Goal: Book appointment/travel/reservation

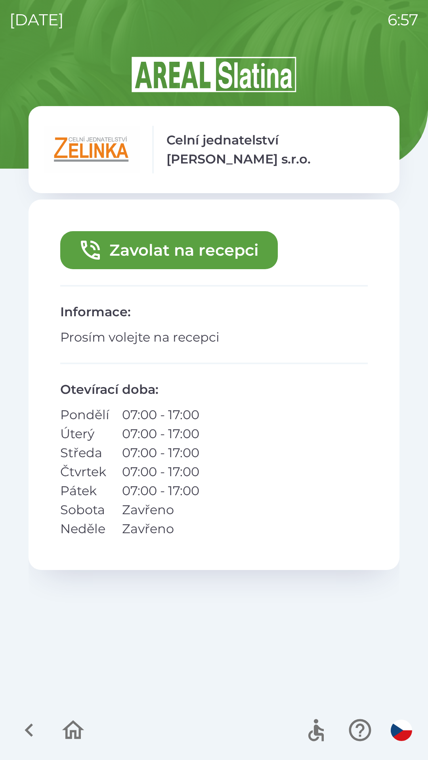
click at [29, 733] on icon "button" at bounding box center [29, 730] width 8 height 13
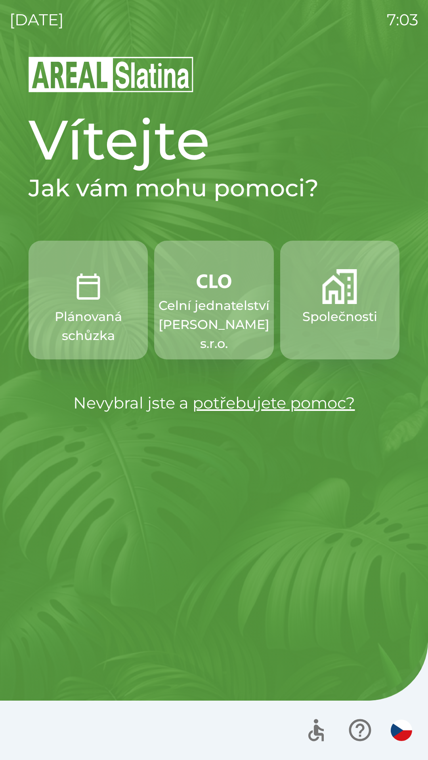
click at [209, 301] on p "Celní jednatelství [PERSON_NAME] s.r.o." at bounding box center [213, 324] width 111 height 57
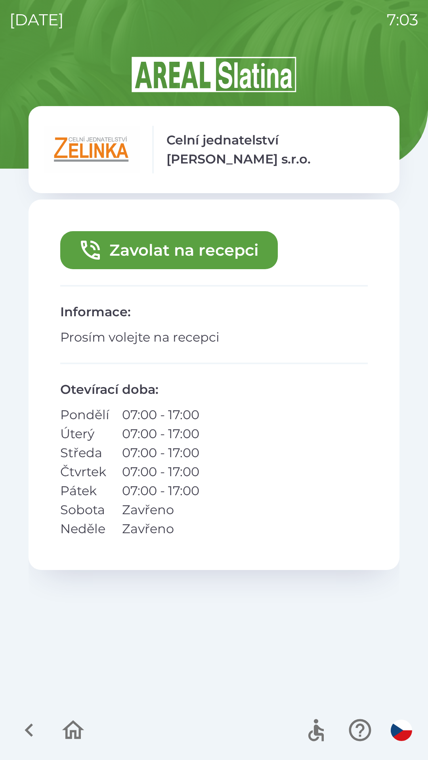
click at [185, 247] on button "Zavolat na recepci" at bounding box center [168, 250] width 217 height 38
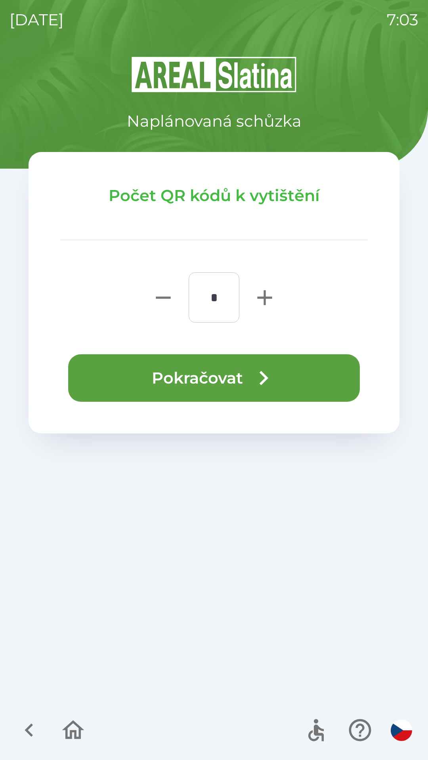
click at [190, 388] on button "Pokračovat" at bounding box center [213, 378] width 291 height 48
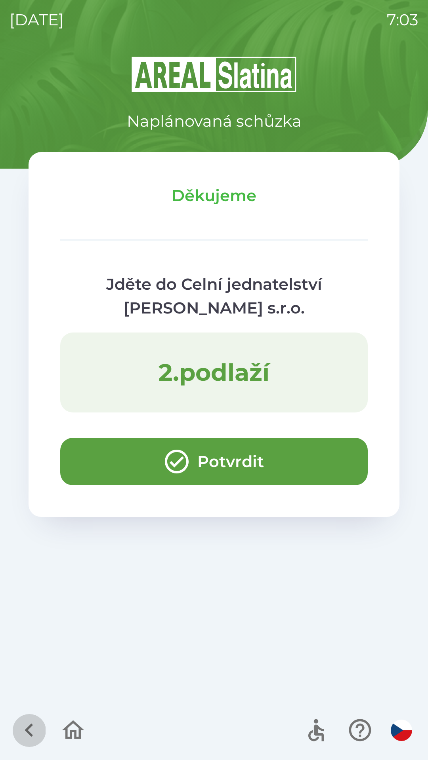
click at [32, 727] on icon "button" at bounding box center [29, 730] width 27 height 27
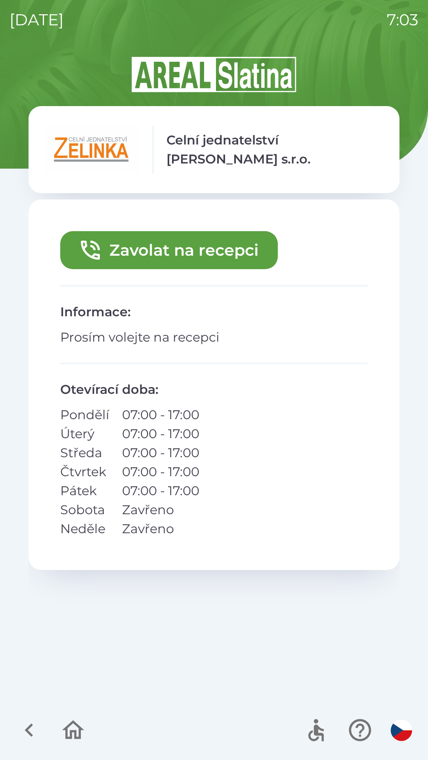
click at [168, 250] on button "Zavolat na recepci" at bounding box center [168, 250] width 217 height 38
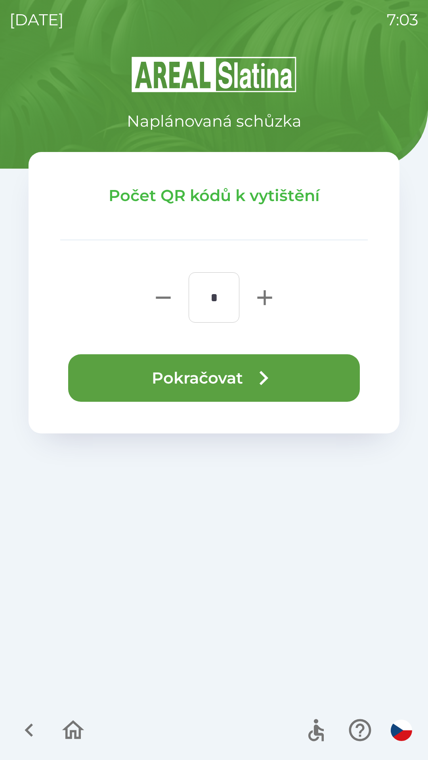
click at [262, 297] on icon "button" at bounding box center [264, 297] width 15 height 15
type input "*"
click at [193, 373] on button "Pokračovat" at bounding box center [213, 378] width 291 height 48
